Goal: Task Accomplishment & Management: Complete application form

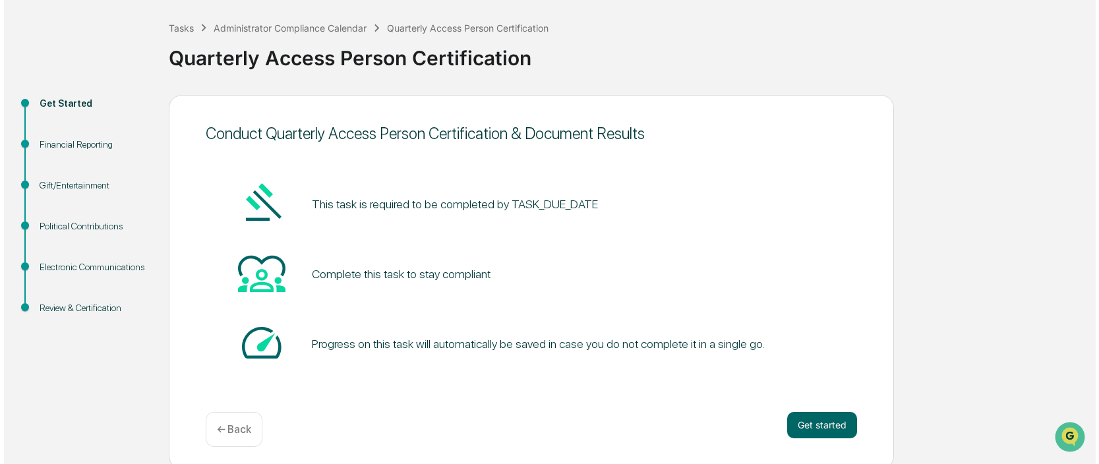
scroll to position [67, 0]
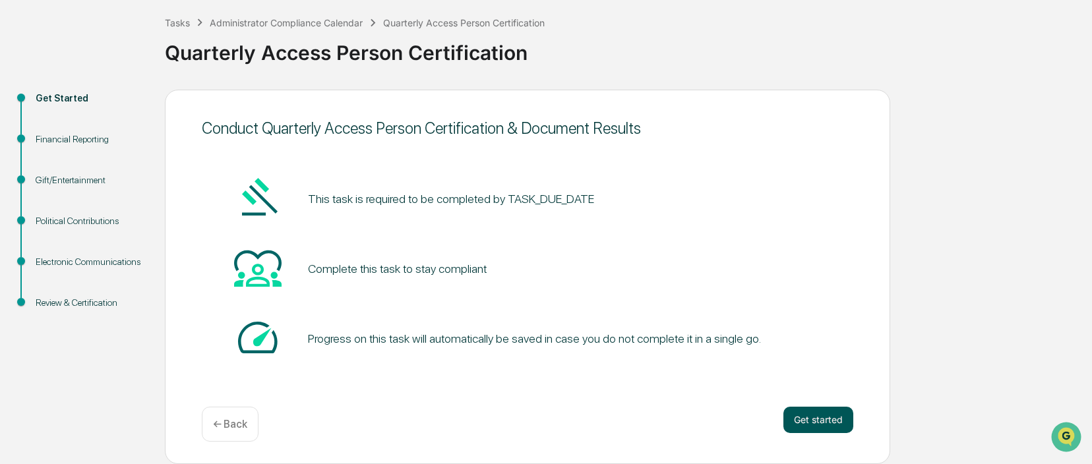
click at [822, 420] on button "Get started" at bounding box center [819, 420] width 70 height 26
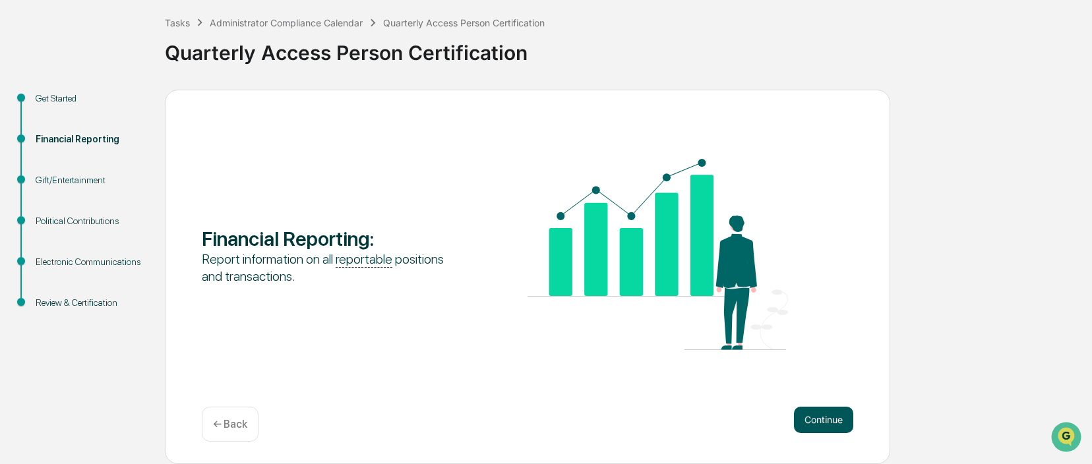
click at [824, 421] on button "Continue" at bounding box center [823, 420] width 59 height 26
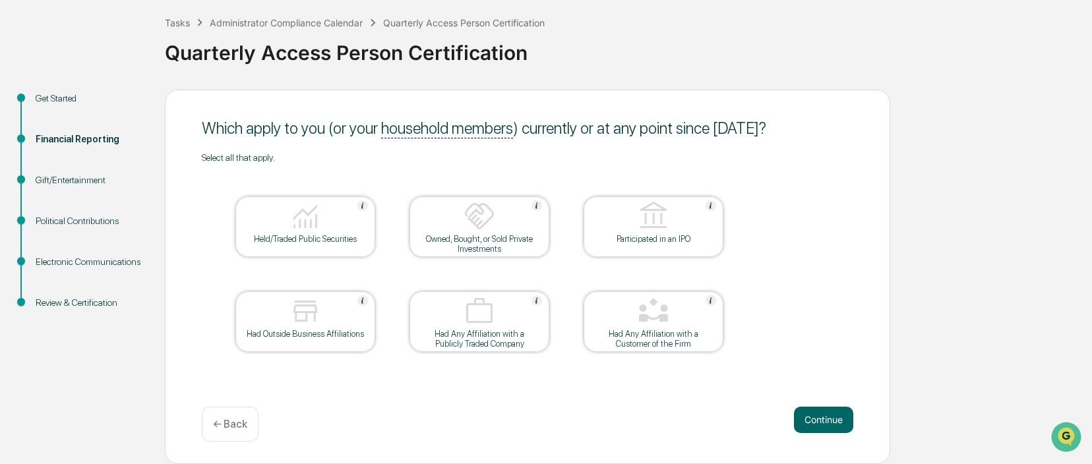
click at [318, 225] on img at bounding box center [306, 216] width 32 height 32
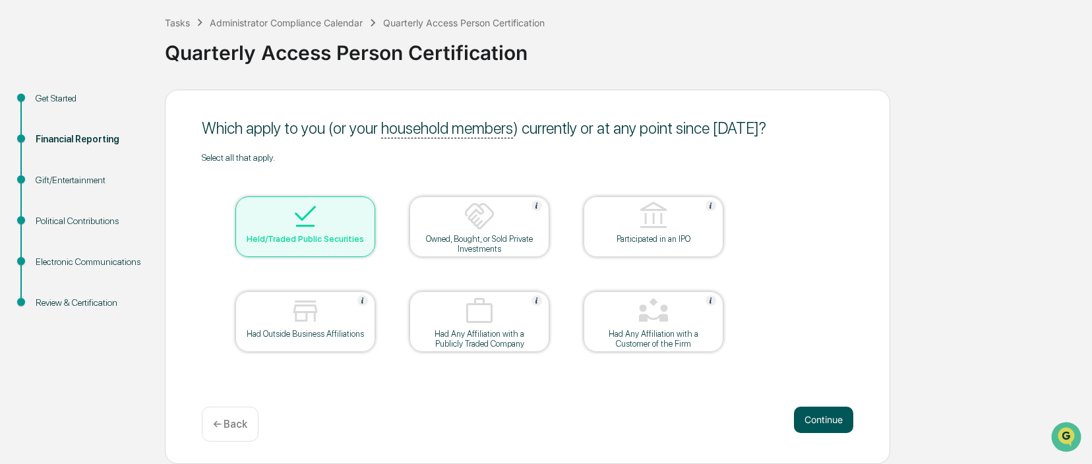
click at [818, 419] on button "Continue" at bounding box center [823, 420] width 59 height 26
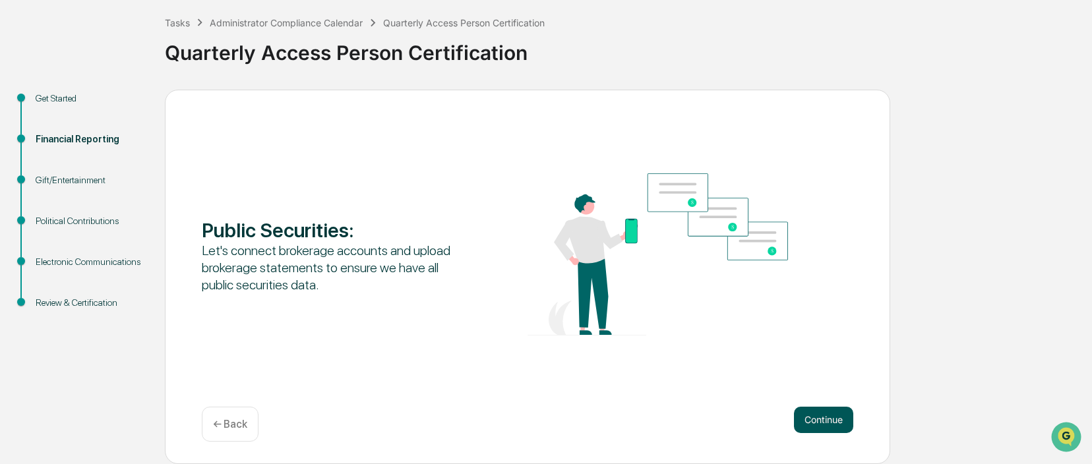
click at [818, 417] on button "Continue" at bounding box center [823, 420] width 59 height 26
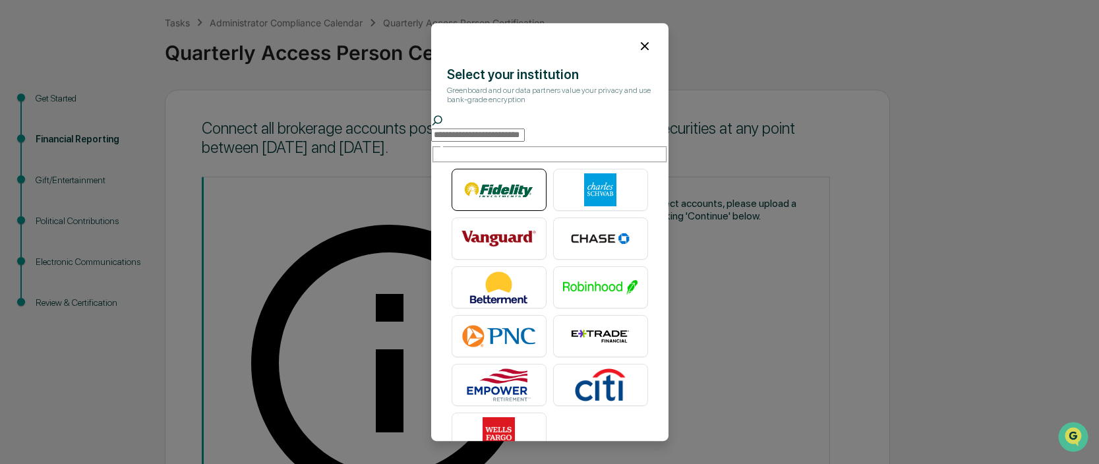
click at [501, 181] on img at bounding box center [499, 189] width 75 height 33
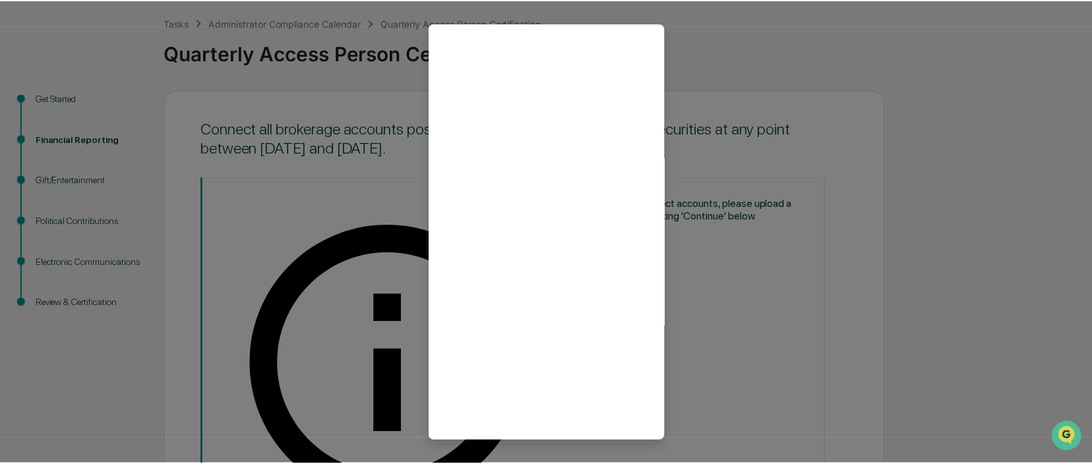
scroll to position [36, 0]
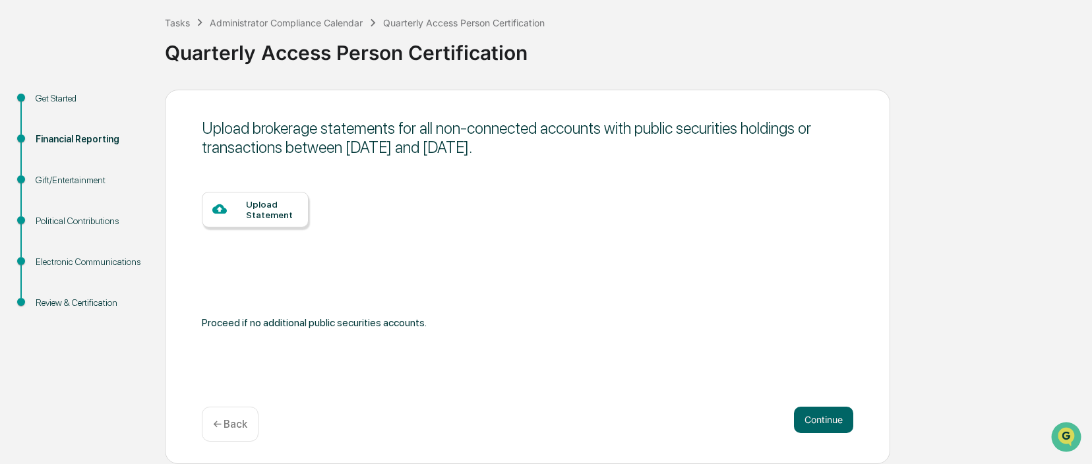
click at [823, 420] on button "Continue" at bounding box center [823, 420] width 59 height 26
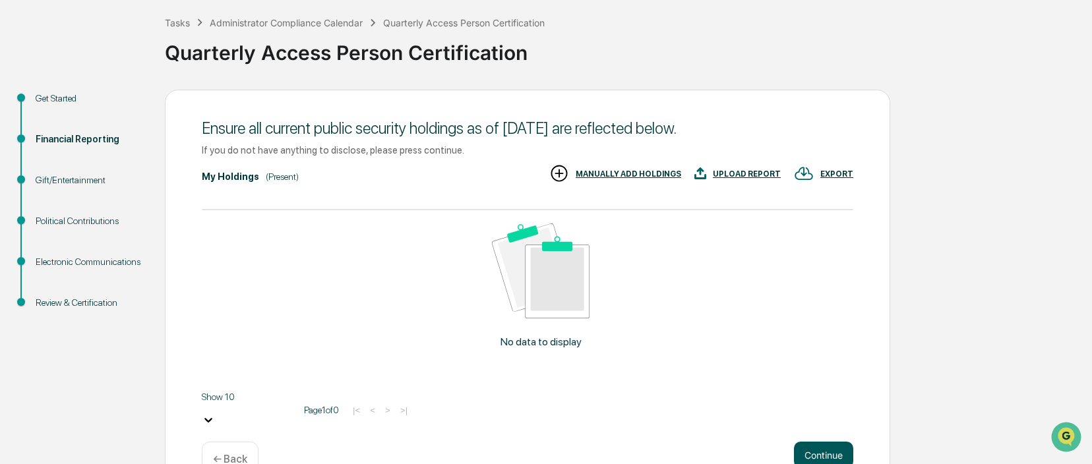
click at [820, 442] on button "Continue" at bounding box center [823, 455] width 59 height 26
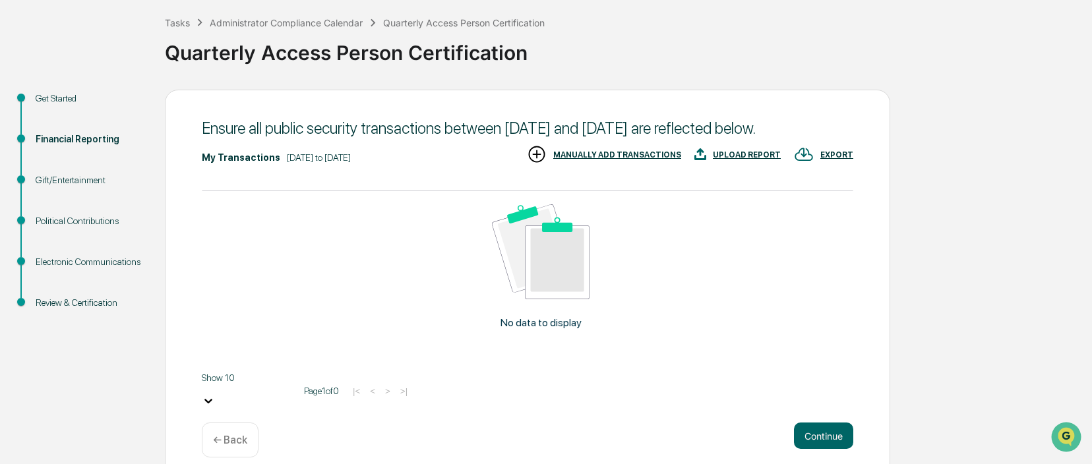
click at [230, 445] on p "← Back" at bounding box center [230, 440] width 34 height 13
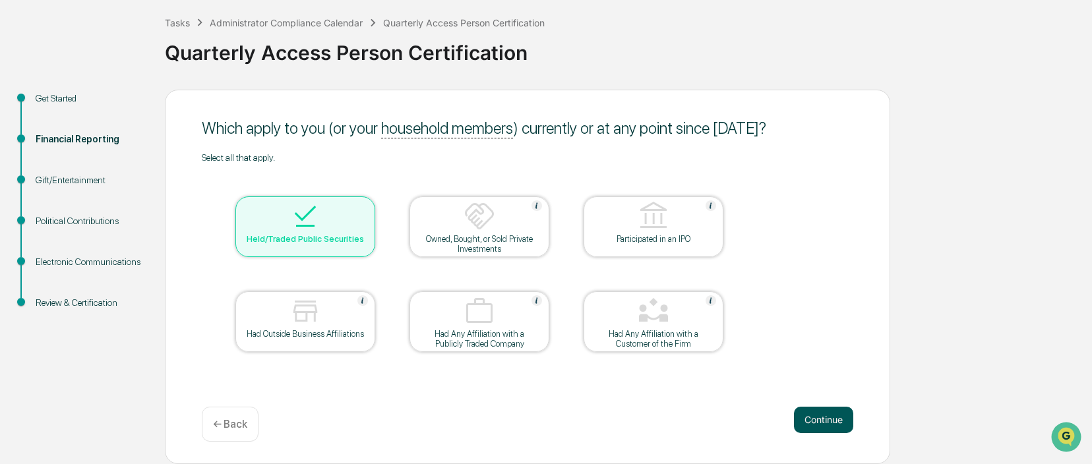
click at [825, 425] on button "Continue" at bounding box center [823, 420] width 59 height 26
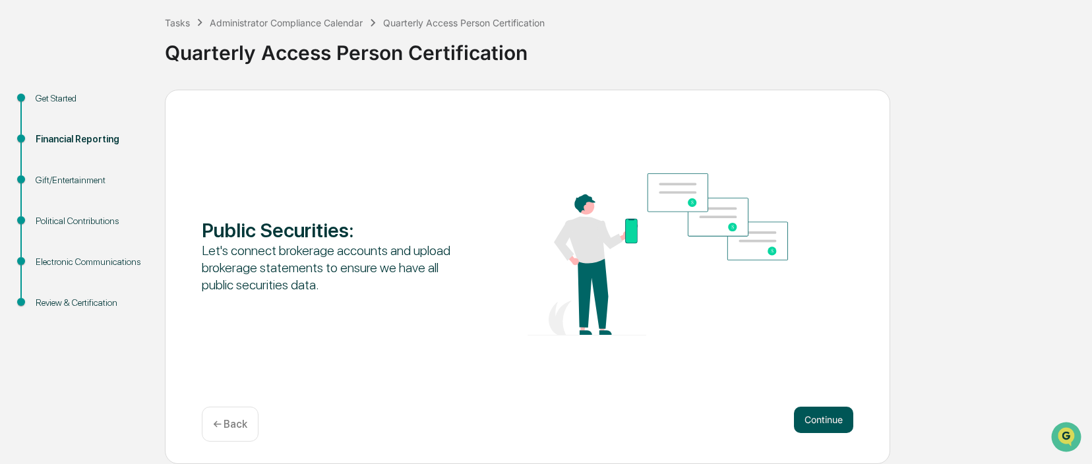
click at [824, 417] on button "Continue" at bounding box center [823, 420] width 59 height 26
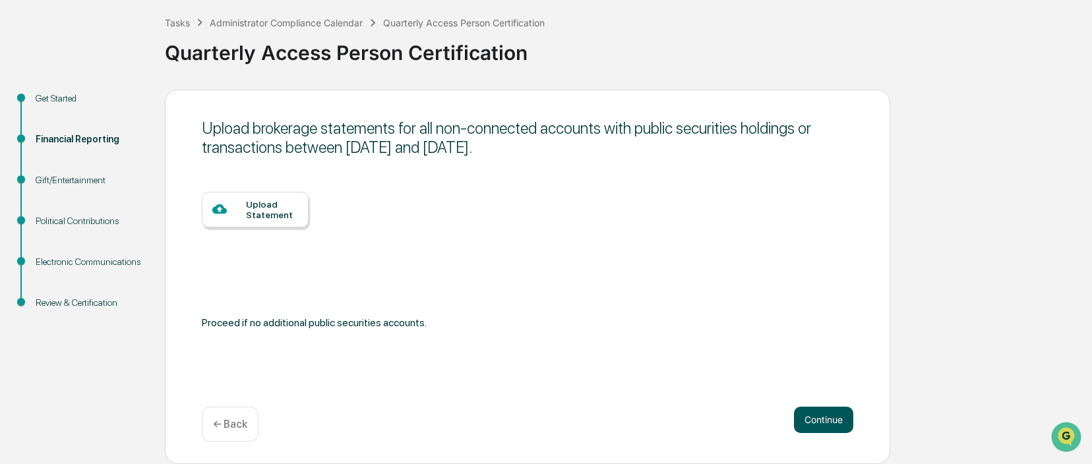
click at [822, 421] on button "Continue" at bounding box center [823, 420] width 59 height 26
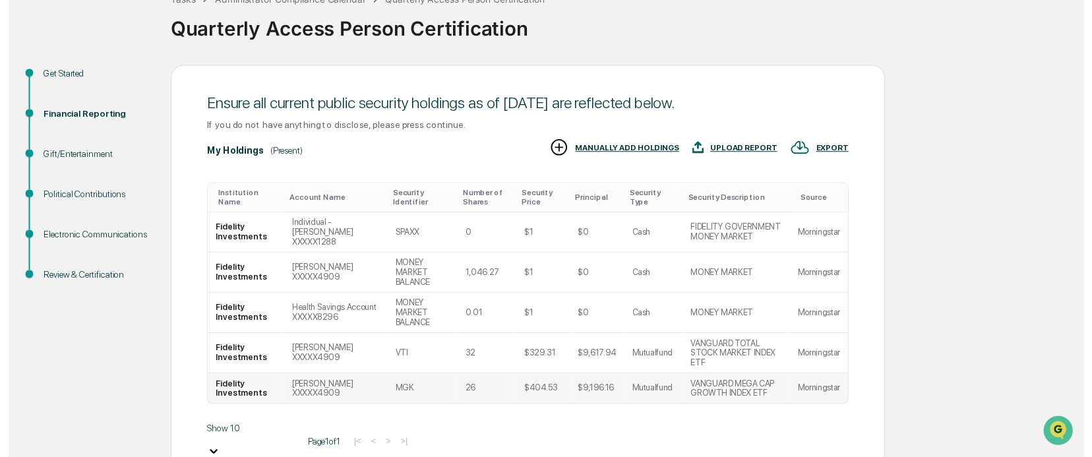
scroll to position [150, 0]
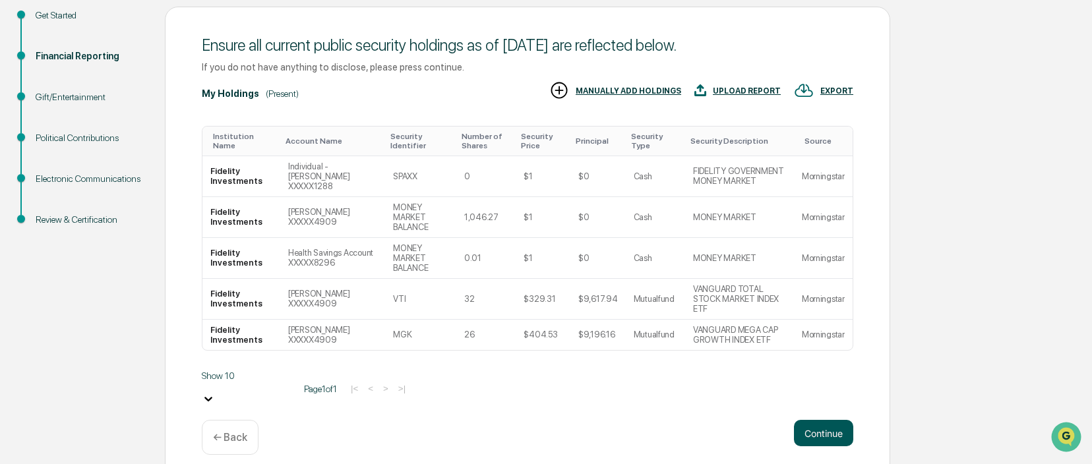
click at [820, 421] on button "Continue" at bounding box center [823, 433] width 59 height 26
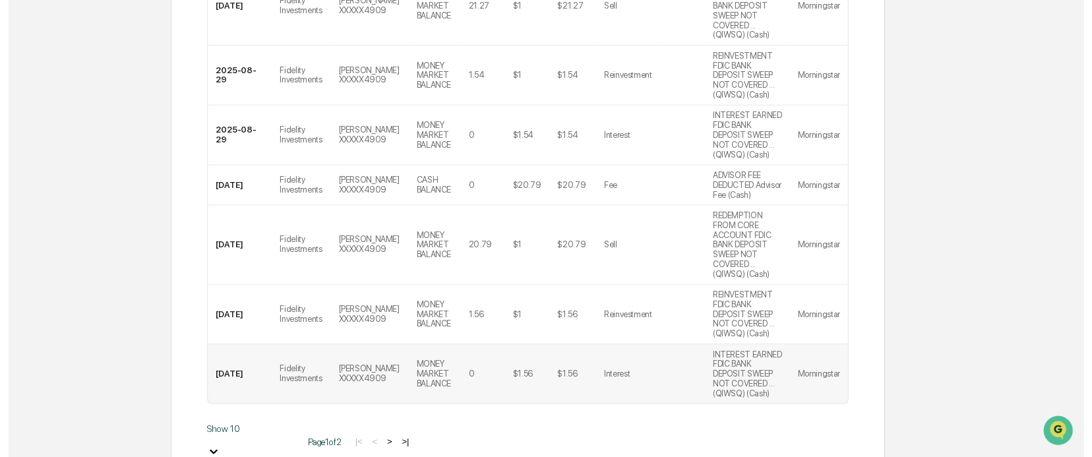
scroll to position [659, 0]
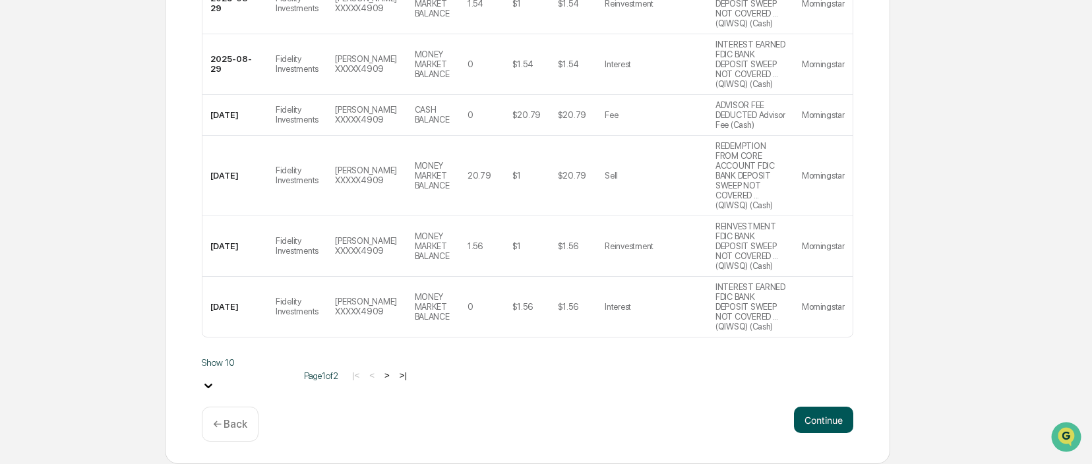
click at [820, 419] on button "Continue" at bounding box center [823, 420] width 59 height 26
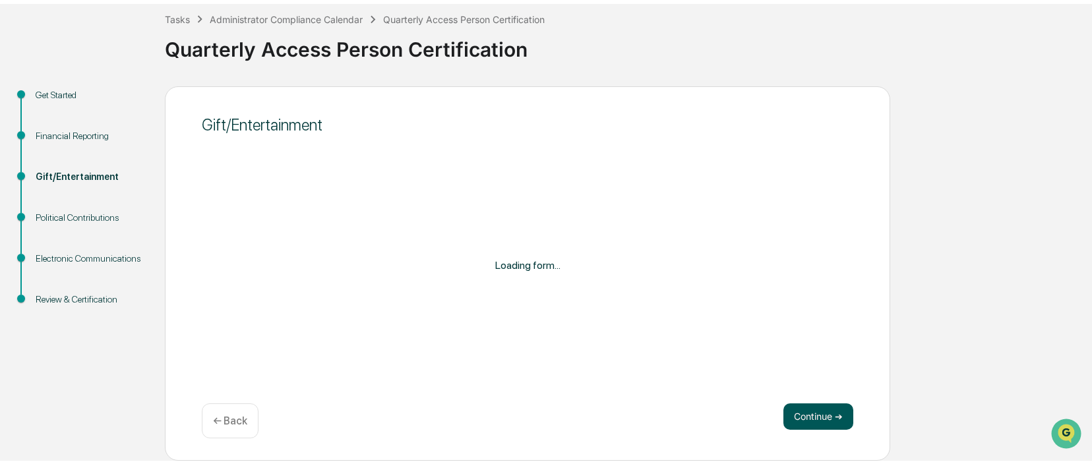
scroll to position [67, 0]
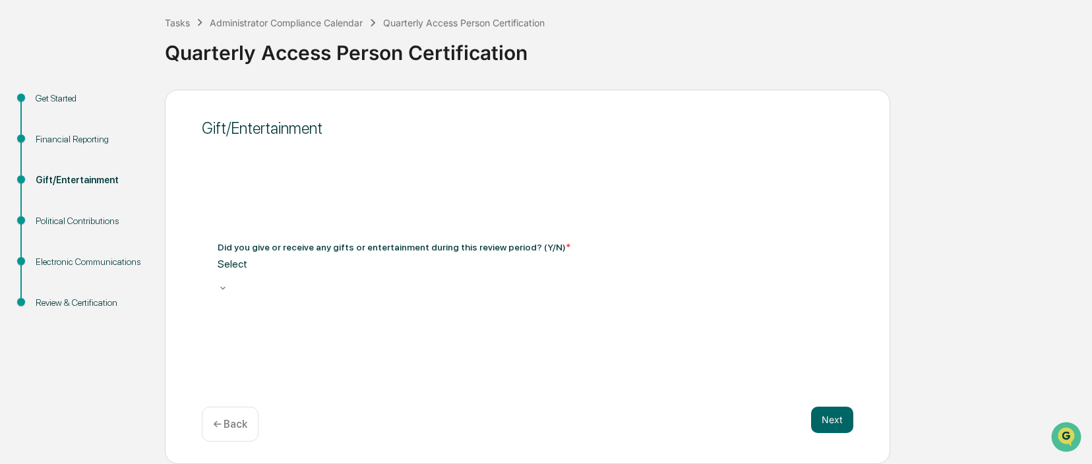
click at [801, 277] on div at bounding box center [528, 276] width 620 height 13
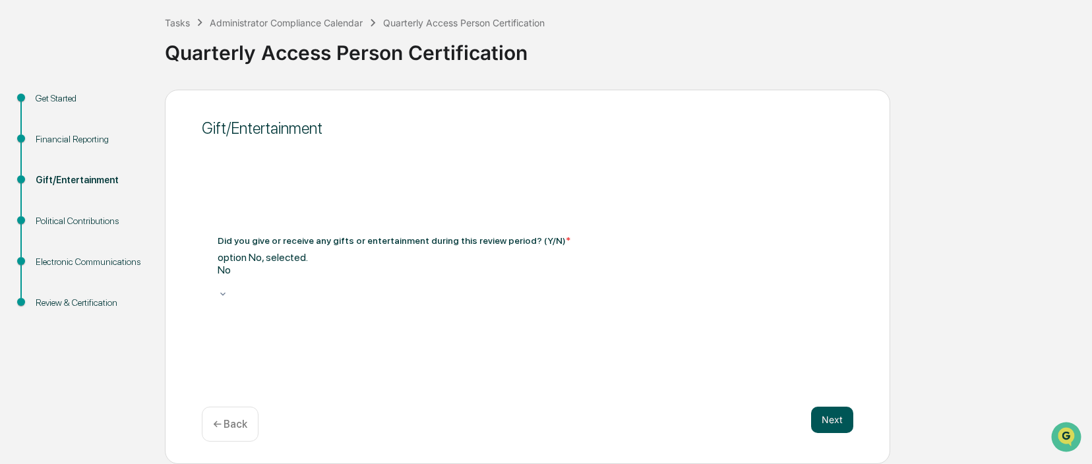
click at [830, 419] on button "Next" at bounding box center [832, 420] width 42 height 26
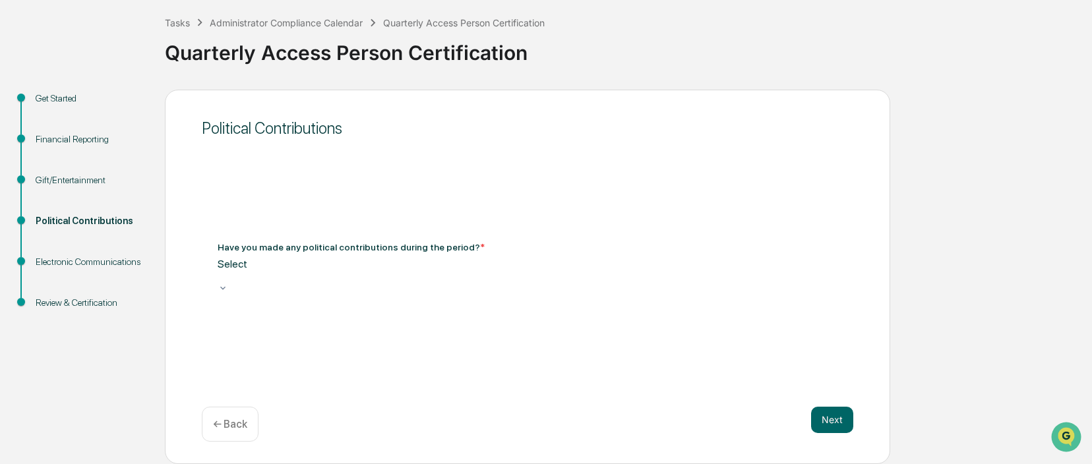
click at [725, 276] on div at bounding box center [528, 276] width 620 height 13
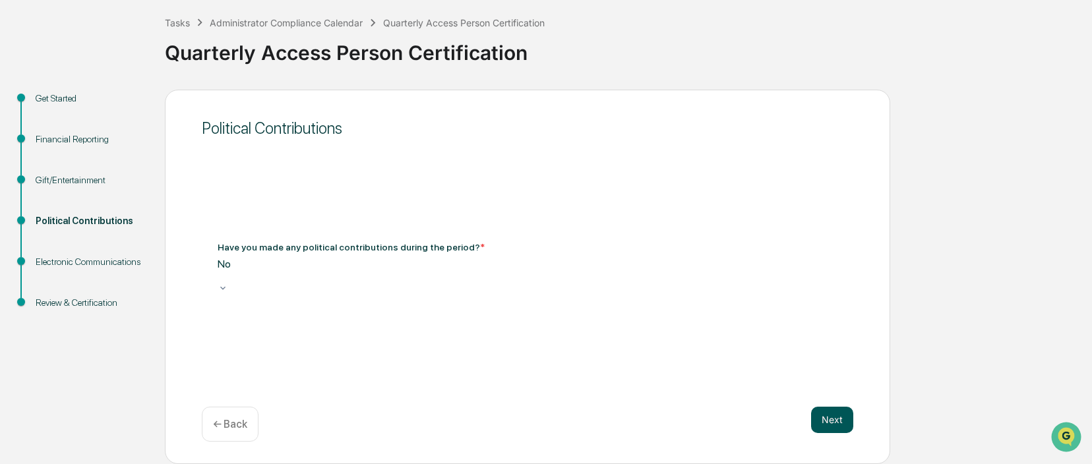
click at [836, 422] on button "Next" at bounding box center [832, 420] width 42 height 26
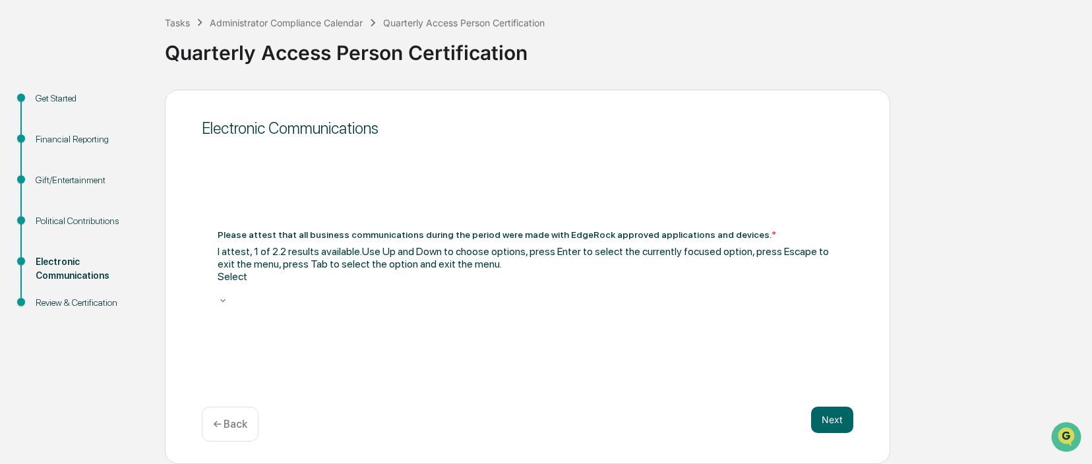
click at [775, 283] on div at bounding box center [528, 289] width 620 height 13
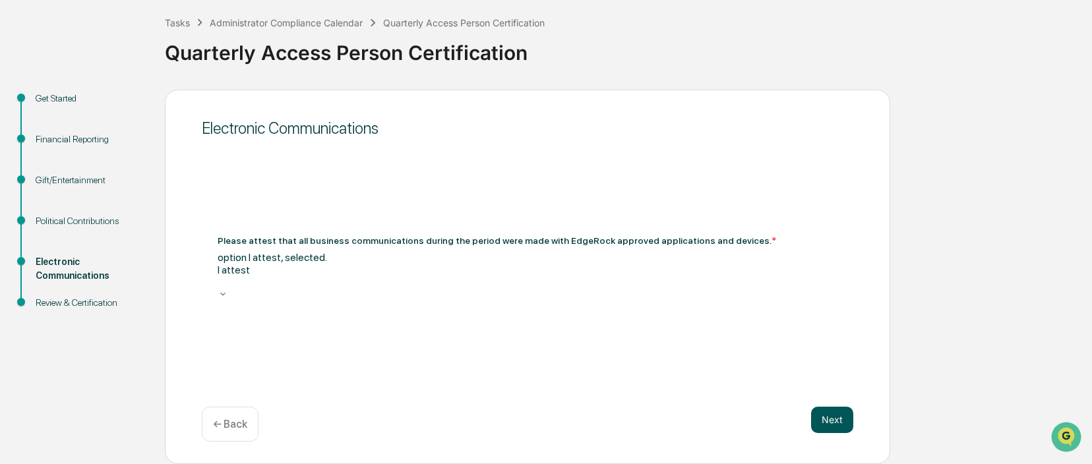
click at [830, 420] on button "Next" at bounding box center [832, 420] width 42 height 26
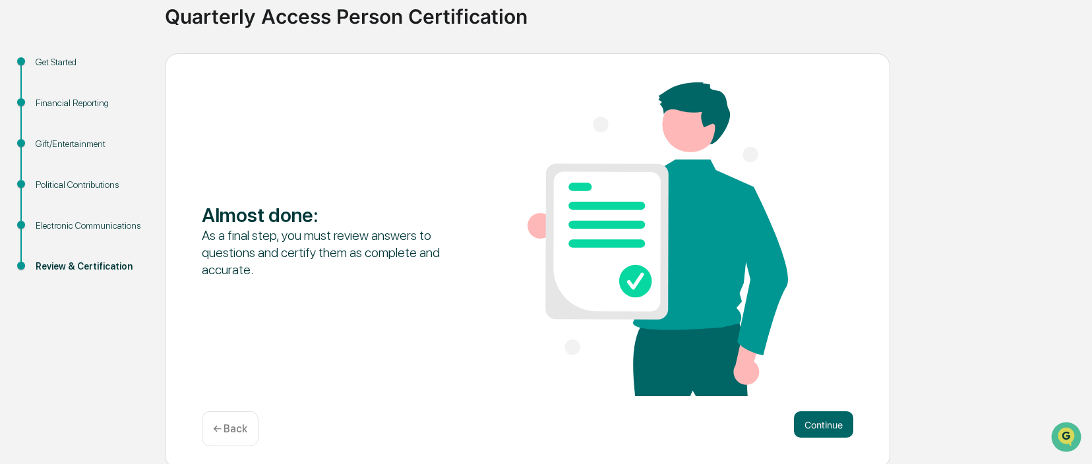
scroll to position [107, 0]
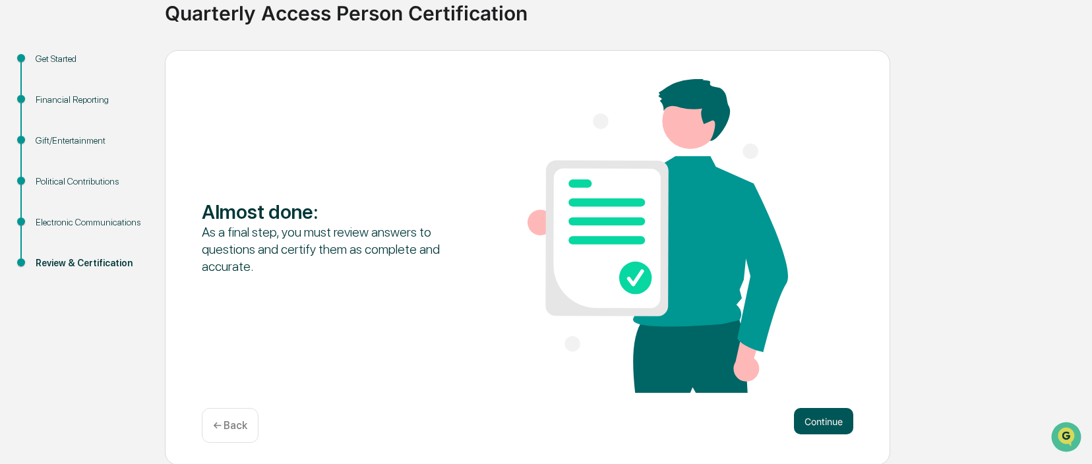
click at [830, 423] on button "Continue" at bounding box center [823, 421] width 59 height 26
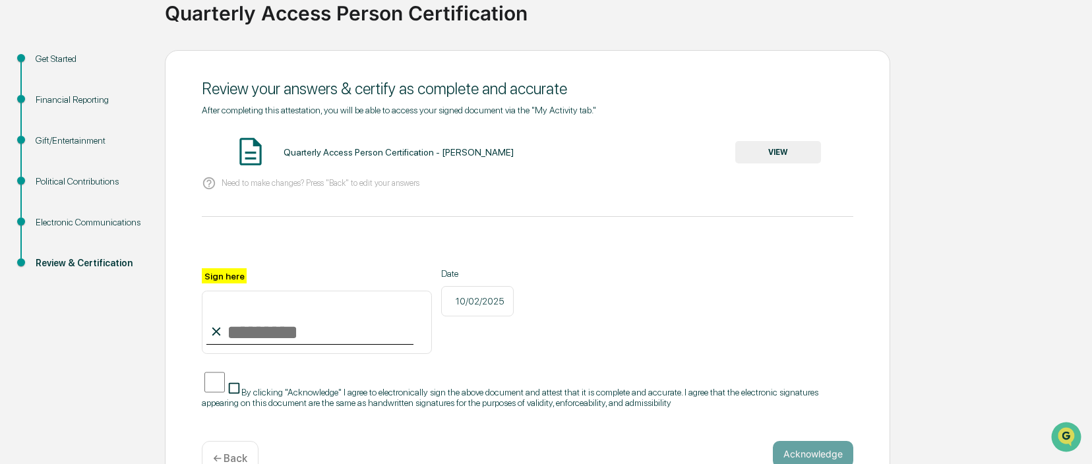
click at [773, 149] on button "VIEW" at bounding box center [778, 152] width 86 height 22
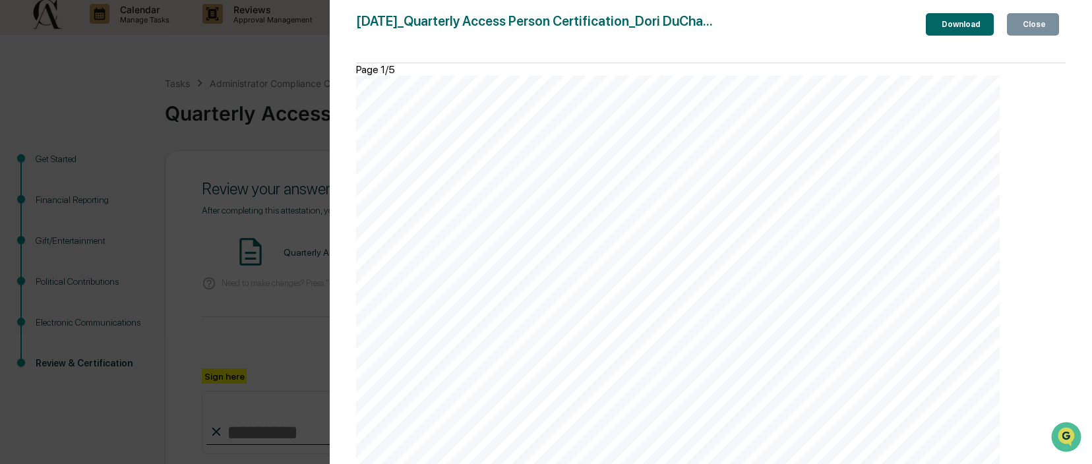
scroll to position [0, 0]
click at [1032, 24] on div "Close" at bounding box center [1033, 24] width 26 height 9
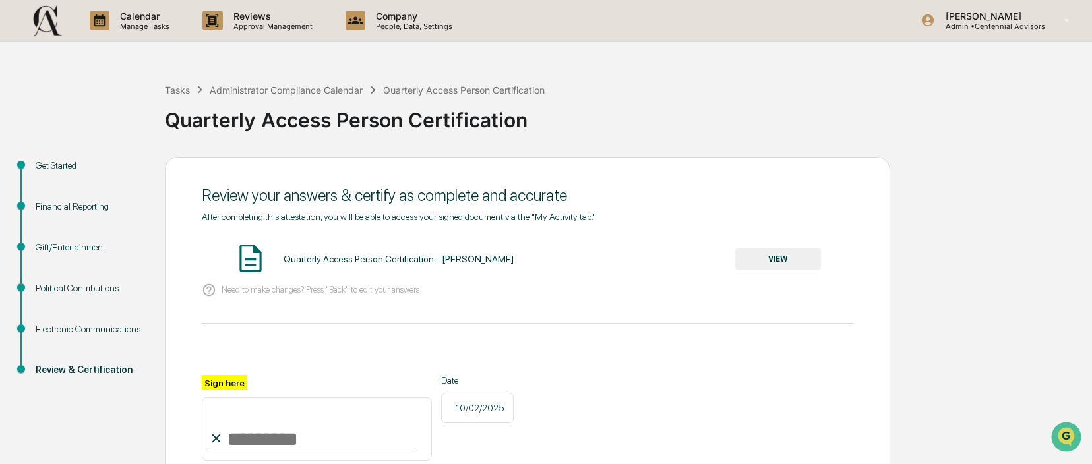
click at [233, 441] on input "Sign here" at bounding box center [317, 429] width 230 height 63
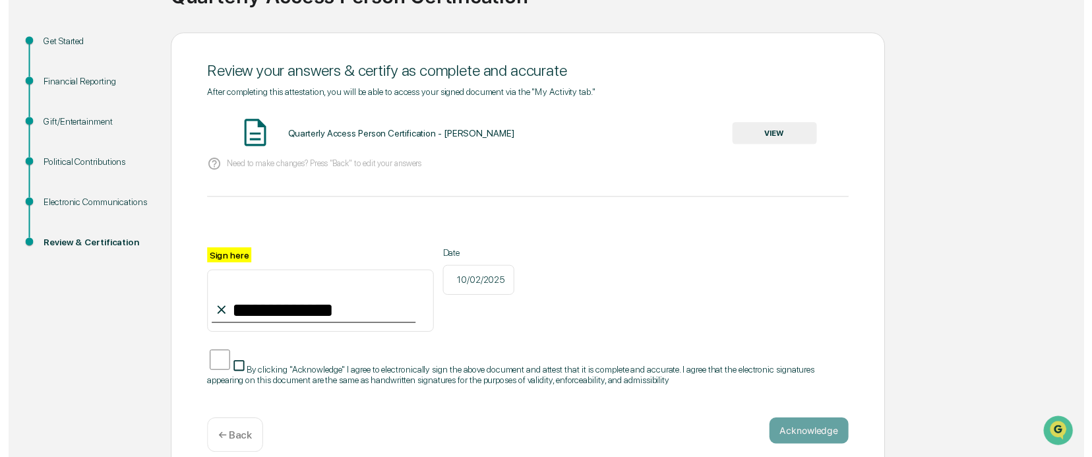
scroll to position [128, 0]
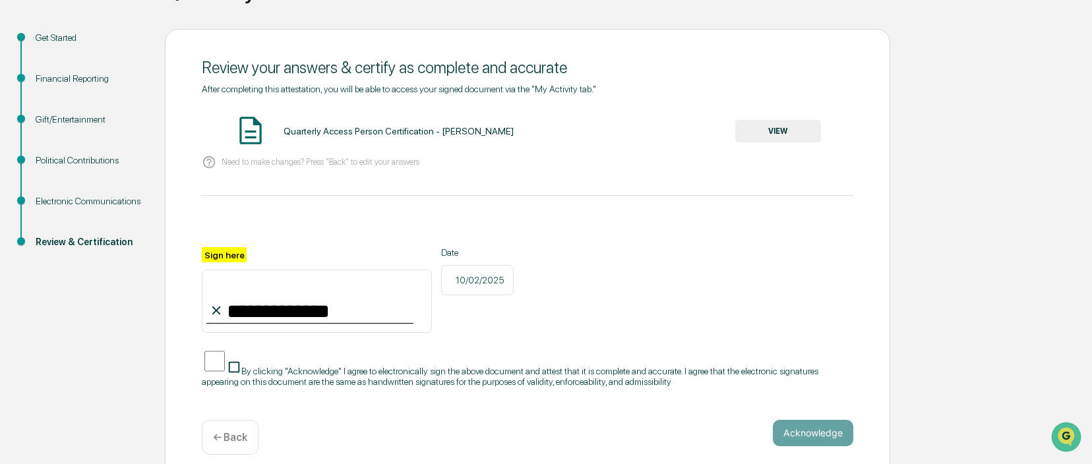
type input "**********"
click at [809, 420] on button "Acknowledge" at bounding box center [813, 433] width 80 height 26
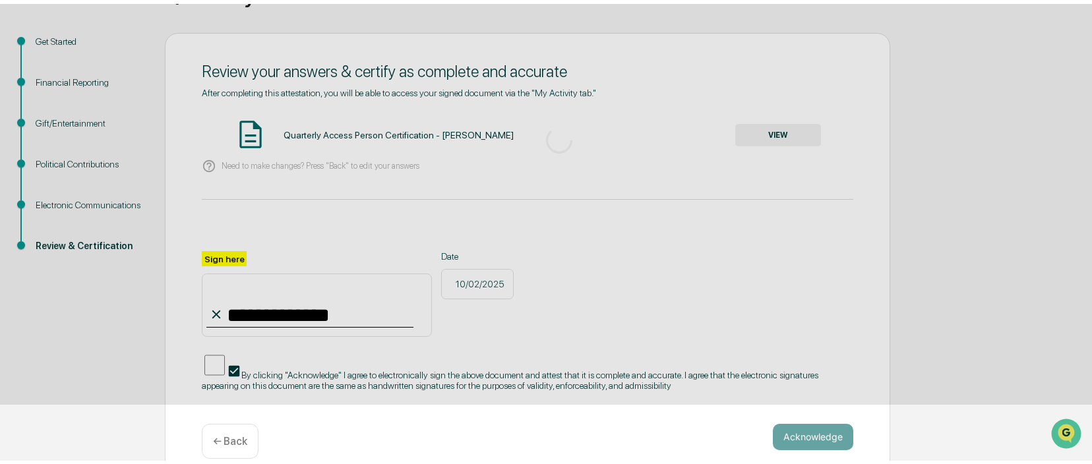
scroll to position [67, 0]
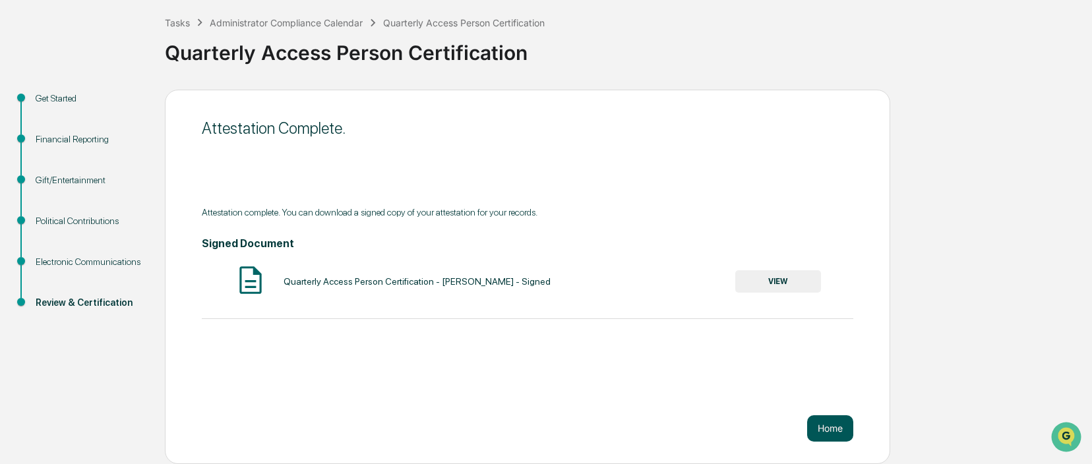
click at [832, 427] on button "Home" at bounding box center [830, 428] width 46 height 26
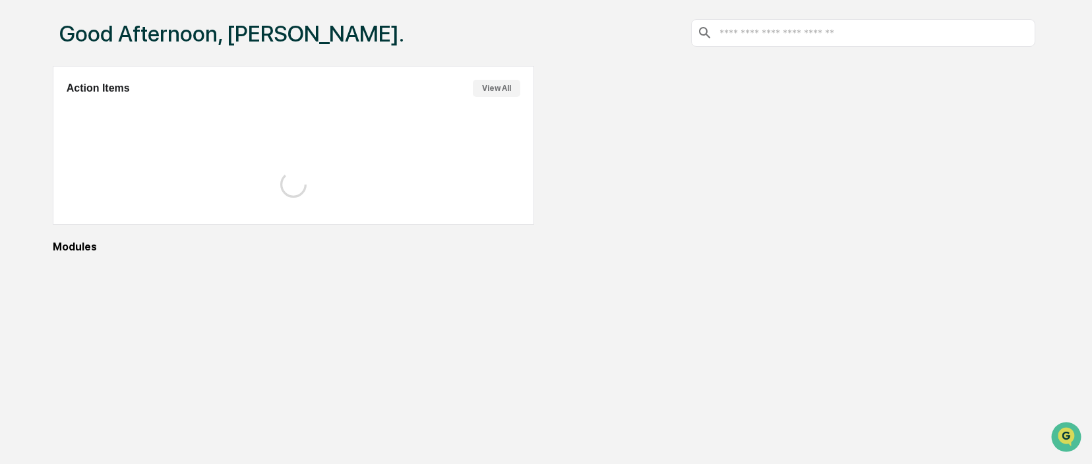
scroll to position [63, 0]
